Goal: Task Accomplishment & Management: Complete application form

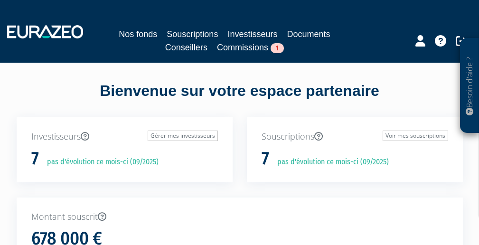
click at [266, 48] on link "Commissions 1" at bounding box center [250, 47] width 67 height 13
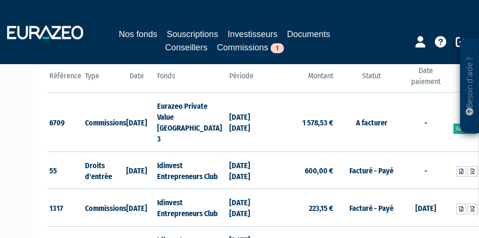
scroll to position [132, 0]
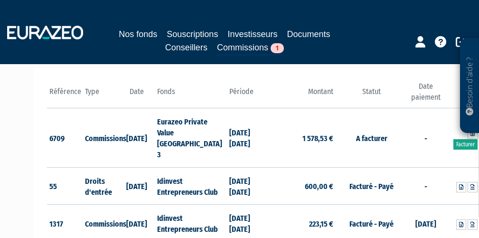
click at [461, 139] on link "Facturer" at bounding box center [465, 144] width 24 height 10
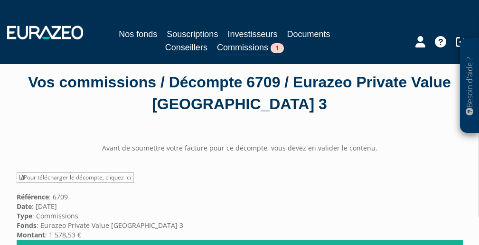
scroll to position [73, 0]
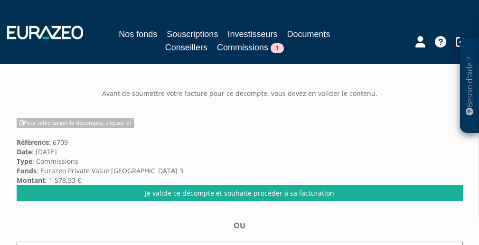
click at [81, 124] on link "Pour télécharger le décompte, cliquez ici" at bounding box center [75, 123] width 117 height 10
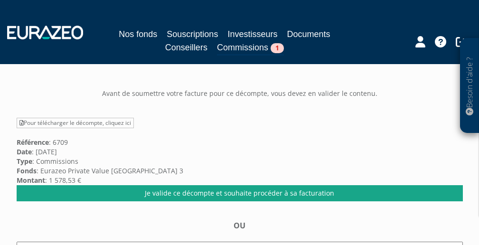
click at [201, 193] on link "Je valide ce décompte et souhaite procéder à sa facturation" at bounding box center [240, 193] width 446 height 16
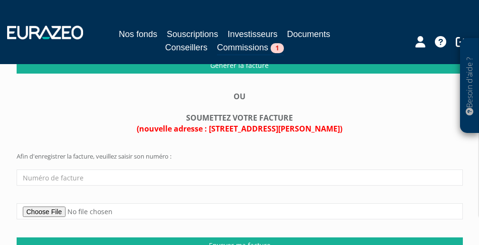
scroll to position [239, 0]
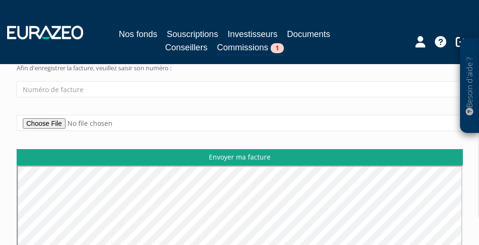
click at [263, 152] on input "Envoyer ma facture" at bounding box center [240, 157] width 446 height 16
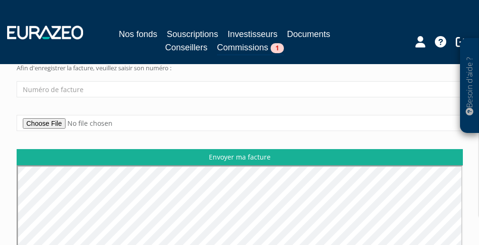
scroll to position [237, 0]
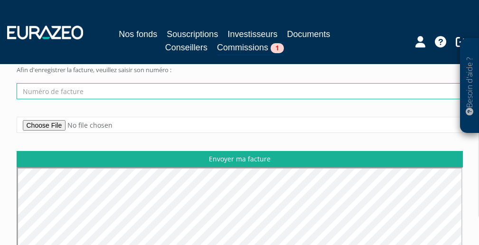
click at [122, 83] on input "text" at bounding box center [240, 91] width 446 height 16
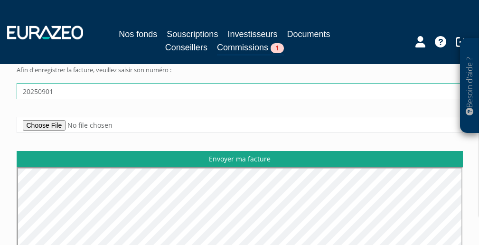
scroll to position [248, 0]
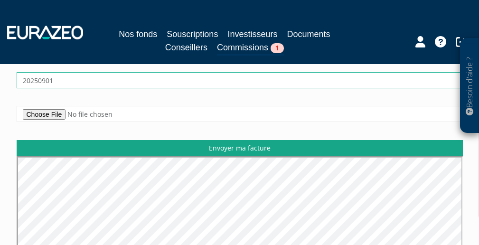
type input "20250901"
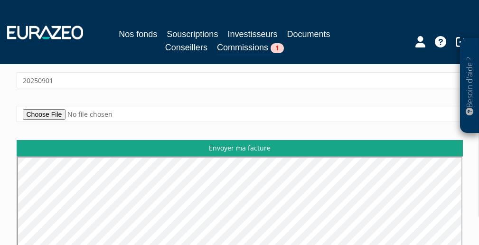
click at [207, 140] on input "Envoyer ma facture" at bounding box center [240, 148] width 446 height 16
click at [198, 140] on input "Envoyer ma facture" at bounding box center [240, 148] width 446 height 16
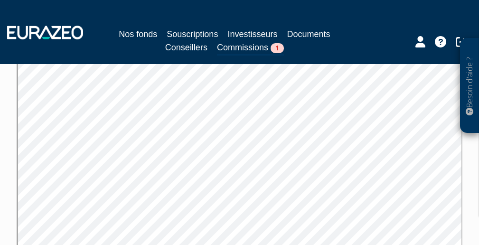
scroll to position [240, 0]
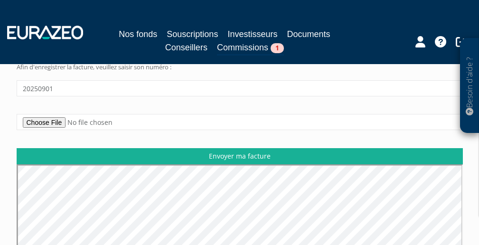
click at [60, 115] on input "file" at bounding box center [240, 122] width 446 height 16
type input "C:\fakepath\decompte.pdf"
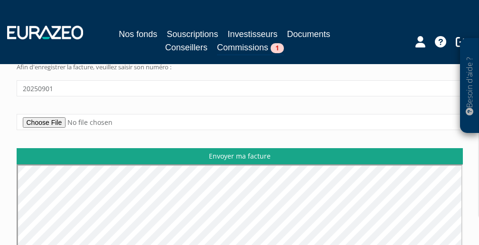
click at [267, 152] on input "Envoyer ma facture" at bounding box center [240, 156] width 446 height 16
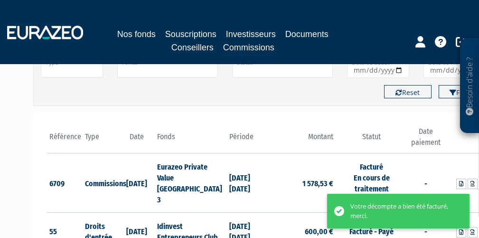
scroll to position [89, 0]
